Goal: Task Accomplishment & Management: Use online tool/utility

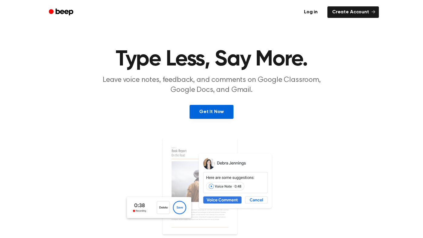
click at [213, 111] on link "Get It Now" at bounding box center [212, 112] width 44 height 14
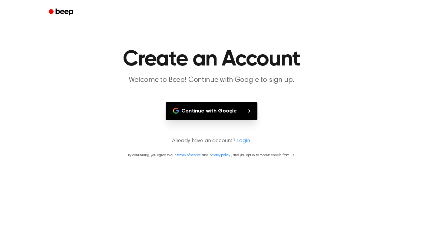
click at [226, 111] on button "Continue with Google" at bounding box center [212, 111] width 92 height 18
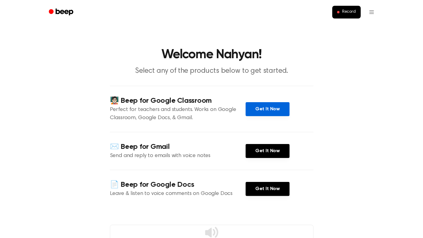
click at [282, 106] on link "Get It Now" at bounding box center [268, 109] width 44 height 14
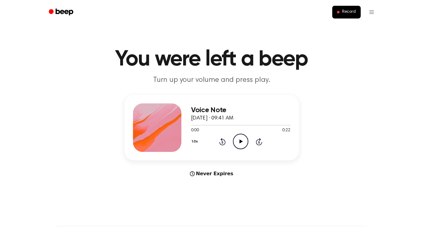
click at [241, 135] on icon "Play Audio" at bounding box center [240, 141] width 15 height 15
click at [247, 142] on icon "Pause Audio" at bounding box center [240, 141] width 15 height 15
drag, startPoint x: 217, startPoint y: 126, endPoint x: 188, endPoint y: 126, distance: 28.8
click at [188, 126] on div "Voice Note October 5, 2025 · 09:41 AM 0:06 0:22 Your browser does not support t…" at bounding box center [211, 127] width 174 height 65
click at [240, 144] on icon "Play Audio" at bounding box center [240, 141] width 15 height 15
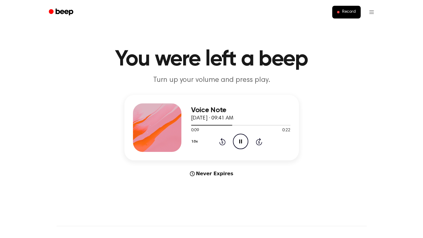
click at [236, 139] on icon "Pause Audio" at bounding box center [240, 141] width 15 height 15
click at [191, 125] on div at bounding box center [240, 124] width 99 height 5
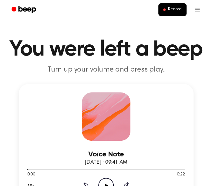
drag, startPoint x: 119, startPoint y: 102, endPoint x: -6, endPoint y: 95, distance: 125.0
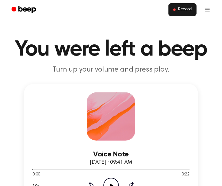
click at [184, 8] on span "Record" at bounding box center [185, 9] width 14 height 5
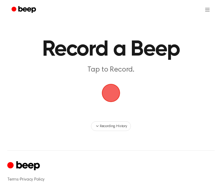
click at [112, 91] on span "button" at bounding box center [111, 94] width 20 height 20
click at [114, 93] on span "button" at bounding box center [111, 93] width 22 height 22
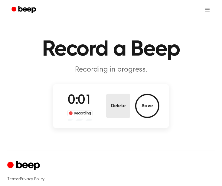
click at [113, 99] on button "Delete" at bounding box center [118, 106] width 24 height 24
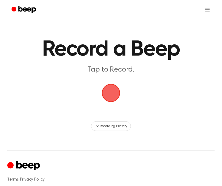
click at [111, 94] on span "button" at bounding box center [111, 93] width 21 height 21
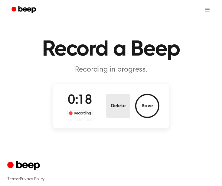
click at [110, 103] on button "Delete" at bounding box center [118, 106] width 24 height 24
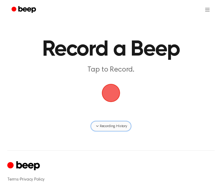
click at [115, 124] on span "Recording History" at bounding box center [113, 126] width 27 height 5
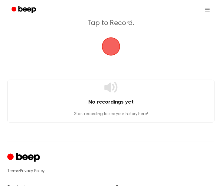
scroll to position [47, 0]
click at [131, 114] on p "Start recording to see your history here!" at bounding box center [111, 114] width 207 height 6
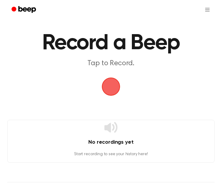
scroll to position [0, 0]
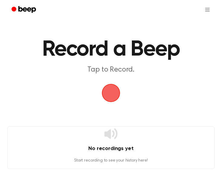
click at [109, 93] on span "button" at bounding box center [111, 94] width 20 height 20
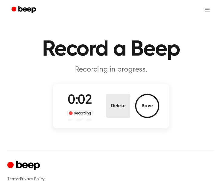
click at [128, 107] on button "Delete" at bounding box center [118, 106] width 24 height 24
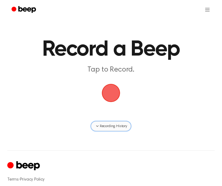
click at [110, 122] on button "Recording History" at bounding box center [111, 127] width 40 height 10
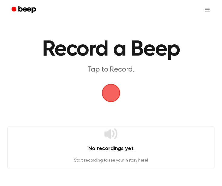
click at [112, 97] on span "button" at bounding box center [111, 94] width 20 height 20
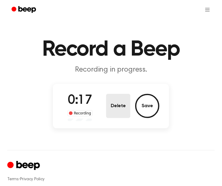
click at [114, 103] on button "Delete" at bounding box center [118, 106] width 24 height 24
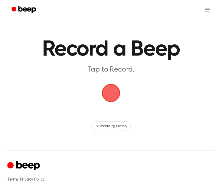
click at [108, 95] on span "button" at bounding box center [111, 94] width 20 height 20
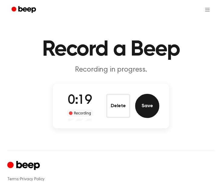
click at [149, 109] on button "Save" at bounding box center [147, 106] width 24 height 24
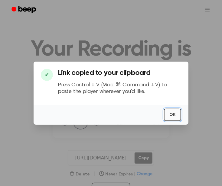
click at [173, 117] on button "OK" at bounding box center [172, 115] width 17 height 12
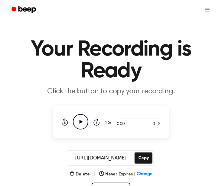
click at [84, 120] on icon "Play Audio" at bounding box center [80, 121] width 15 height 15
click at [78, 128] on icon "Pause Audio" at bounding box center [80, 121] width 15 height 15
drag, startPoint x: 126, startPoint y: 119, endPoint x: 111, endPoint y: 121, distance: 15.7
click at [111, 121] on div "0:04 0:18 1.0x Rewind 5 seconds Play Audio Skip 5 seconds" at bounding box center [110, 121] width 99 height 15
click at [117, 118] on div at bounding box center [139, 119] width 44 height 5
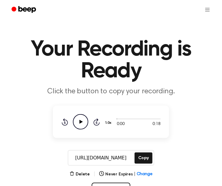
click at [74, 119] on icon "Play Audio" at bounding box center [80, 121] width 15 height 15
click at [81, 121] on icon at bounding box center [80, 122] width 3 height 4
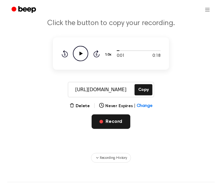
scroll to position [70, 0]
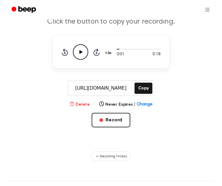
click at [74, 104] on icon "button" at bounding box center [72, 104] width 5 height 5
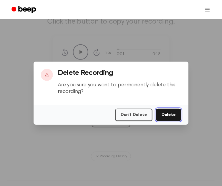
click at [169, 117] on button "Delete" at bounding box center [168, 115] width 25 height 12
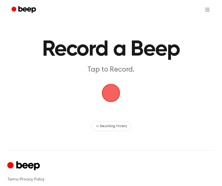
click at [112, 99] on span "button" at bounding box center [111, 93] width 31 height 31
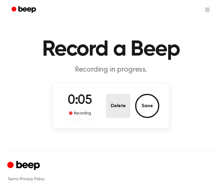
click at [114, 102] on button "Delete" at bounding box center [118, 106] width 24 height 24
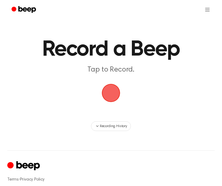
click at [110, 95] on span "button" at bounding box center [111, 93] width 34 height 34
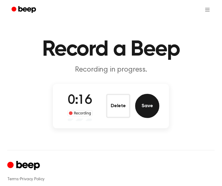
click at [150, 103] on button "Save" at bounding box center [147, 106] width 24 height 24
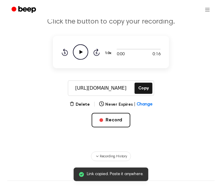
scroll to position [71, 0]
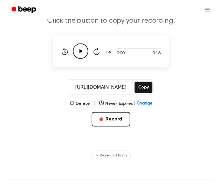
click at [79, 54] on icon "Play Audio" at bounding box center [80, 51] width 15 height 15
click at [140, 89] on button "Copy" at bounding box center [144, 87] width 18 height 11
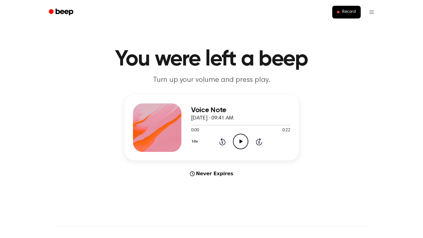
click at [244, 142] on icon "Play Audio" at bounding box center [240, 141] width 15 height 15
click at [243, 142] on icon "Pause Audio" at bounding box center [240, 141] width 15 height 15
click at [237, 143] on icon "Play Audio" at bounding box center [240, 141] width 15 height 15
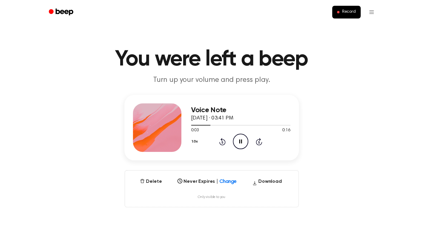
click at [240, 141] on icon "Pause Audio" at bounding box center [240, 141] width 15 height 15
